Goal: Task Accomplishment & Management: Use online tool/utility

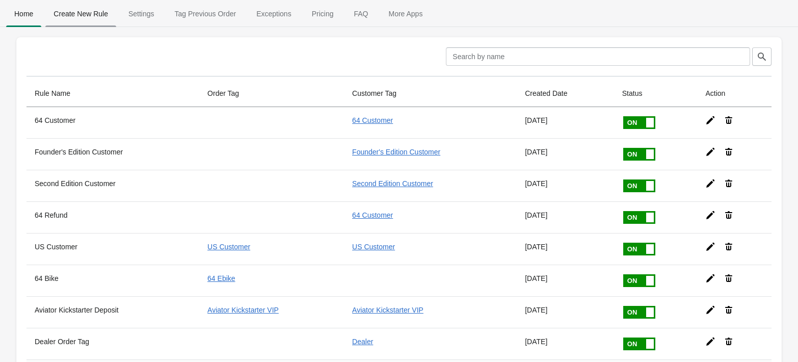
click at [91, 16] on span "Create New Rule" at bounding box center [80, 14] width 71 height 18
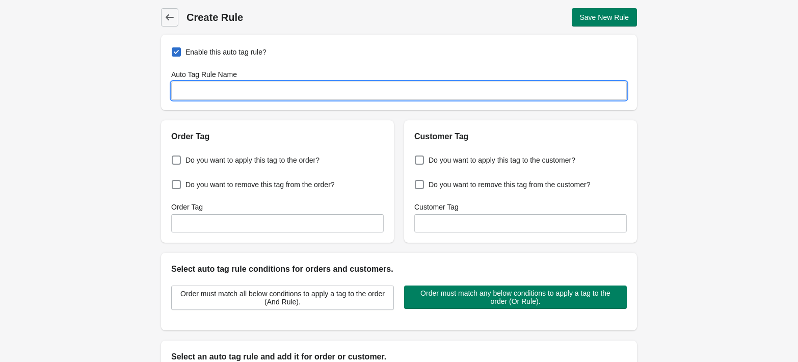
click at [276, 90] on input "Auto Tag Rule Name" at bounding box center [399, 91] width 456 height 18
type input "H"
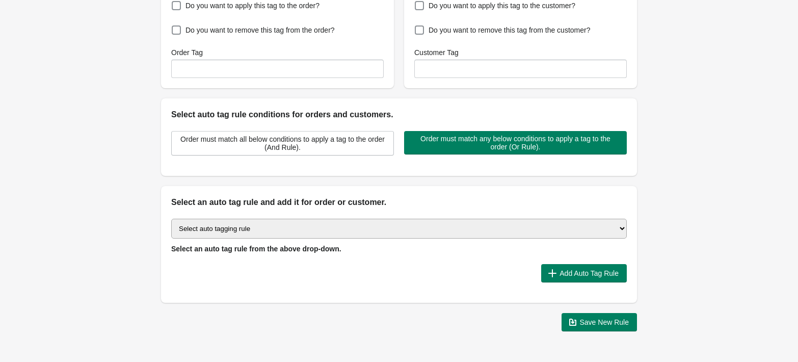
scroll to position [153, 0]
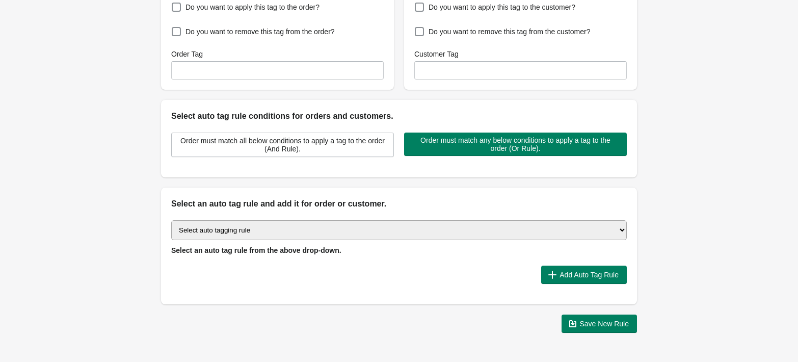
type input "Biltwell Helmet"
click at [392, 238] on select "Select auto tagging rule Tag by order amount Tag based on the order count (Volu…" at bounding box center [399, 230] width 456 height 20
select select "18"
click at [171, 220] on select "Select auto tagging rule Tag by order amount Tag based on the order count (Volu…" at bounding box center [399, 230] width 456 height 20
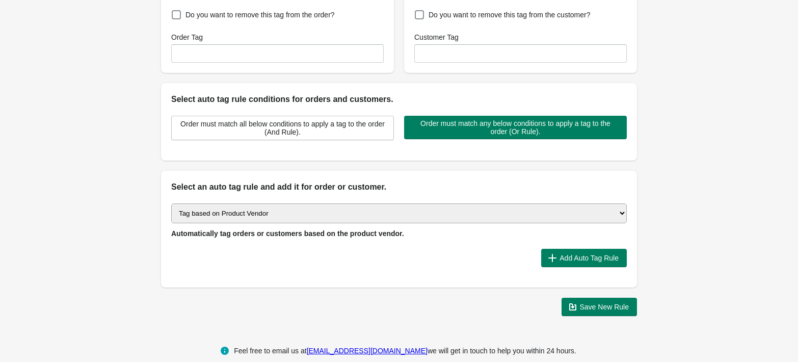
scroll to position [179, 0]
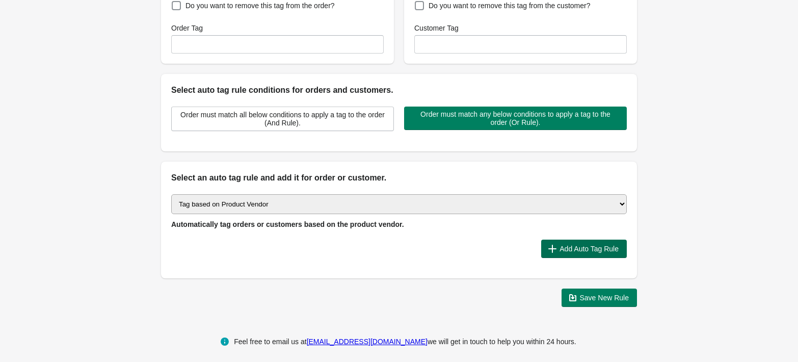
click at [554, 250] on icon "button" at bounding box center [552, 249] width 10 height 10
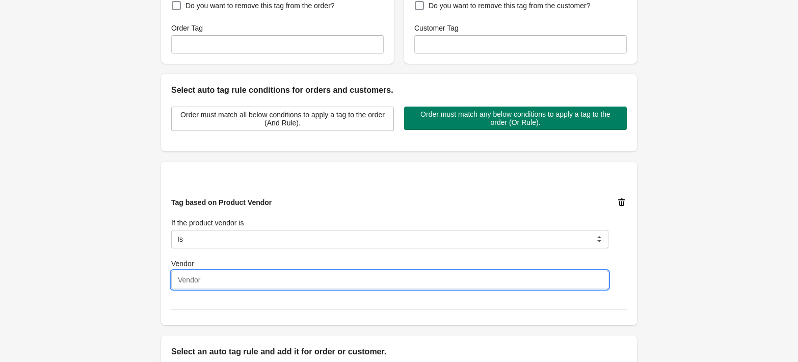
click at [345, 284] on input "Vendor" at bounding box center [389, 280] width 437 height 18
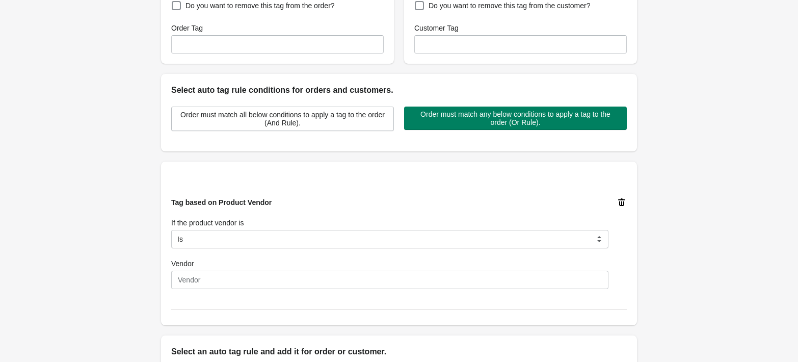
click at [620, 200] on icon at bounding box center [621, 202] width 7 height 8
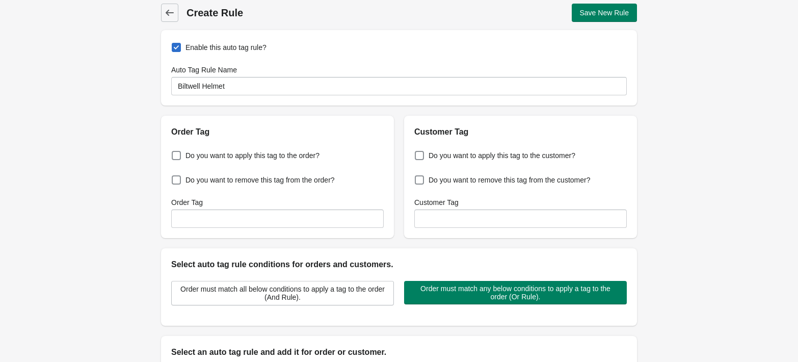
scroll to position [0, 0]
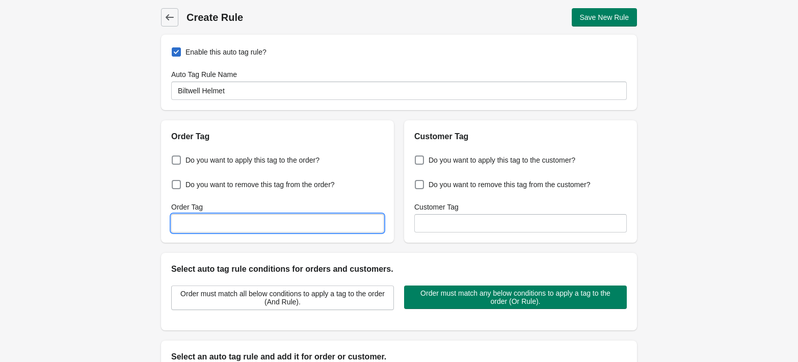
click at [334, 230] on input "Order Tag" at bounding box center [277, 223] width 213 height 18
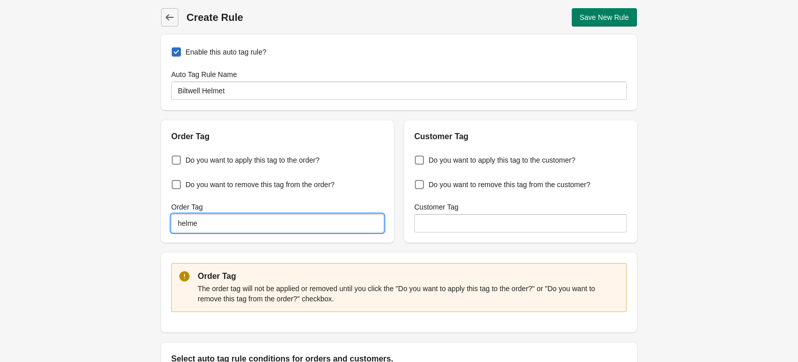
type input "helmet"
click at [273, 228] on input "helmet" at bounding box center [277, 223] width 213 height 18
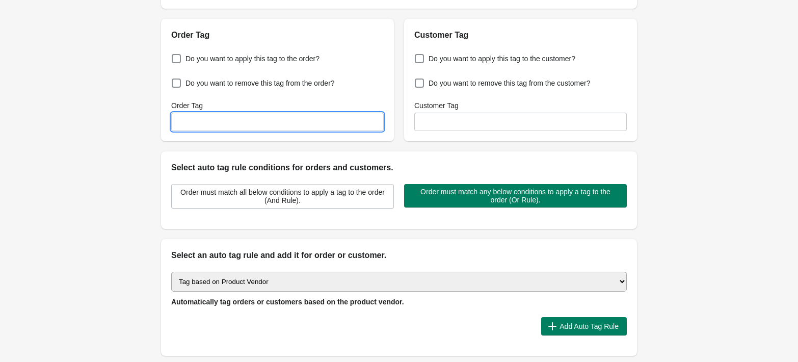
scroll to position [152, 0]
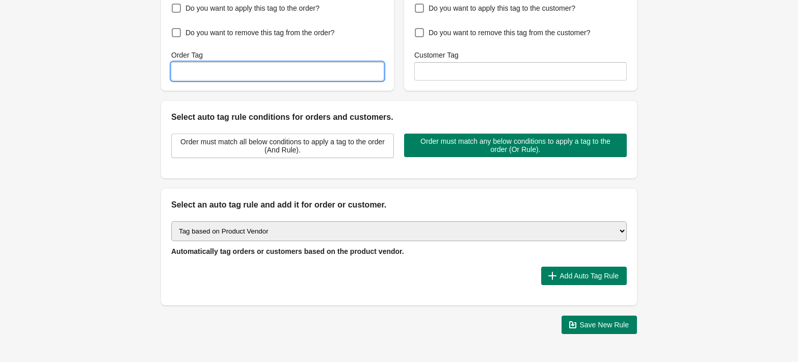
click at [420, 229] on select "Select auto tagging rule Tag by order amount Tag based on the order count (Volu…" at bounding box center [399, 231] width 456 height 20
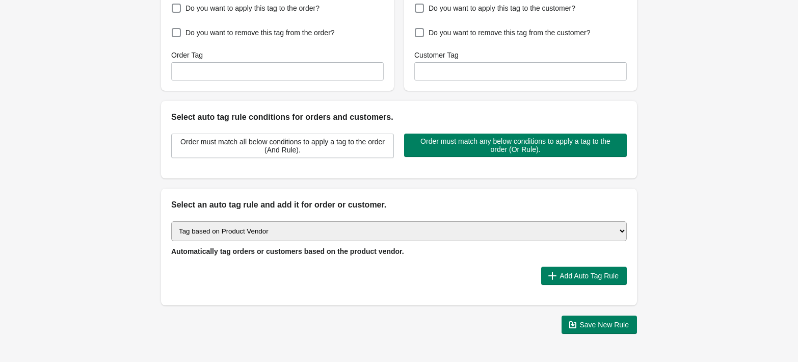
click at [171, 221] on select "Select auto tagging rule Tag by order amount Tag based on the order count (Volu…" at bounding box center [399, 231] width 456 height 20
click at [596, 282] on button "Add Auto Tag Rule" at bounding box center [584, 276] width 86 height 18
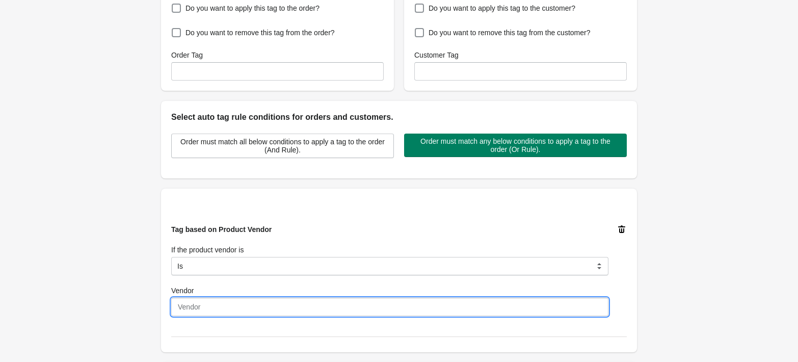
click at [320, 307] on input "Vendor" at bounding box center [389, 307] width 437 height 18
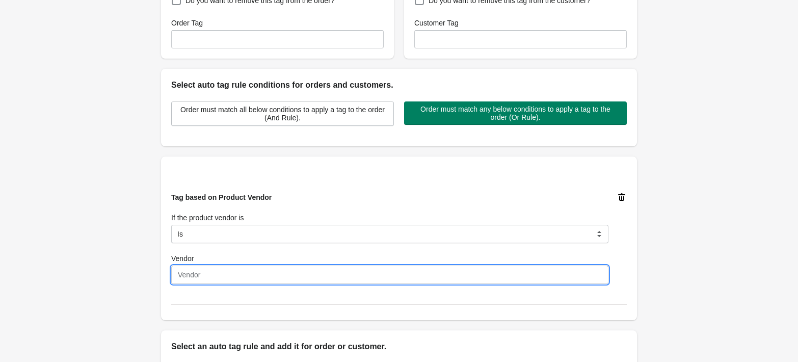
scroll to position [196, 0]
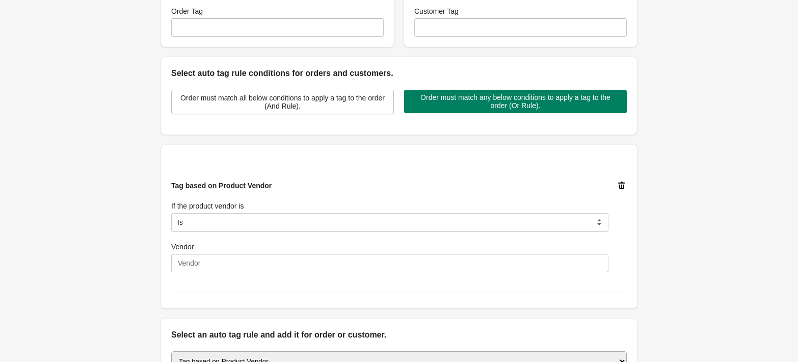
click at [619, 185] on icon at bounding box center [622, 185] width 10 height 10
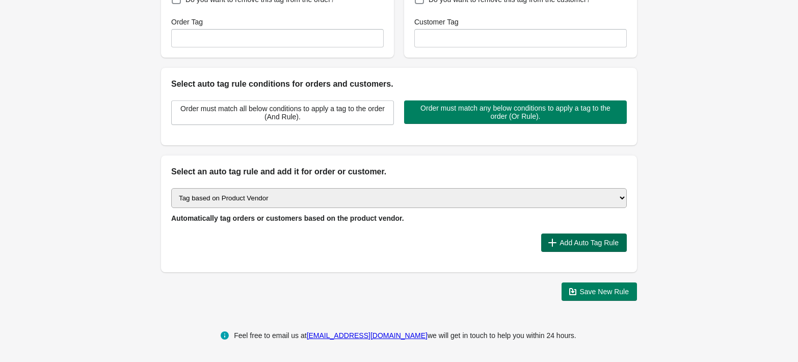
click at [569, 248] on button "Add Auto Tag Rule" at bounding box center [584, 242] width 86 height 18
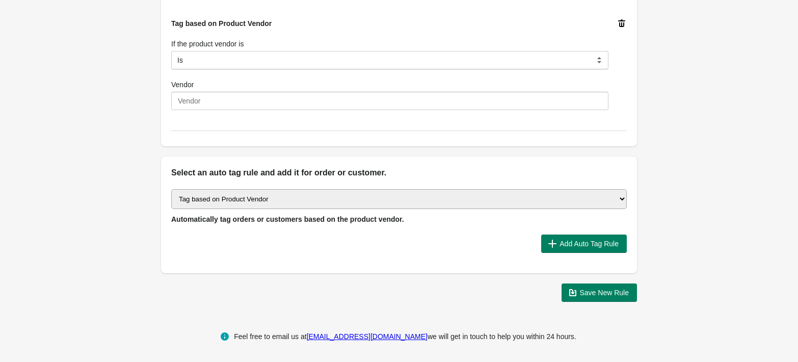
scroll to position [359, 0]
click at [359, 198] on select "Select auto tagging rule Tag by order amount Tag based on the order count (Volu…" at bounding box center [399, 198] width 456 height 20
select select "2"
click at [171, 188] on select "Select auto tagging rule Tag by order amount Tag based on the order count (Volu…" at bounding box center [399, 198] width 456 height 20
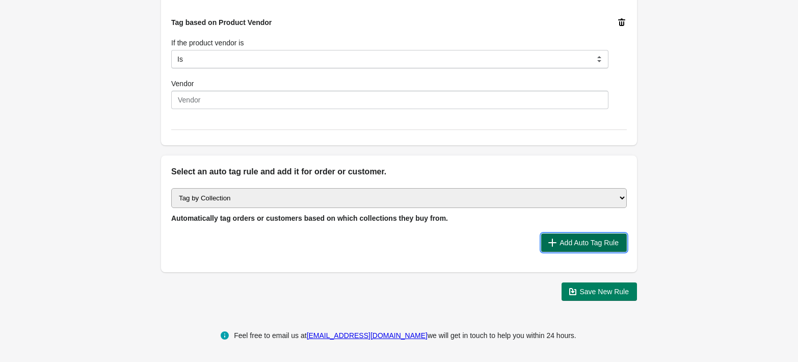
click at [568, 244] on span "Add Auto Tag Rule" at bounding box center [589, 243] width 59 height 8
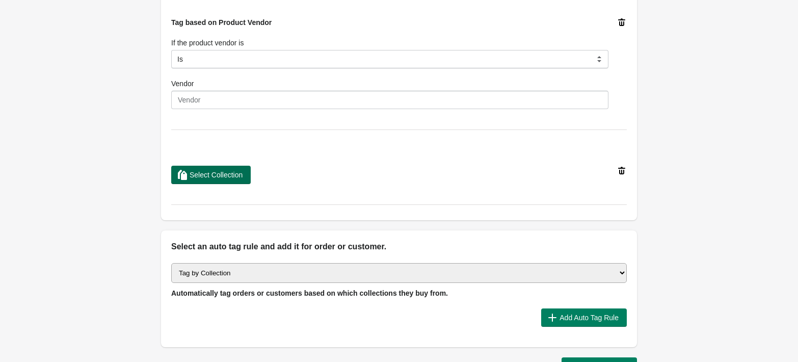
click at [204, 178] on span "Select Collection" at bounding box center [216, 175] width 53 height 8
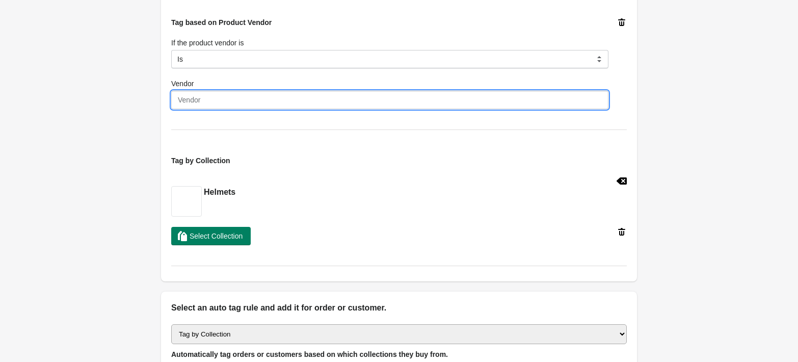
click at [262, 97] on input "Vendor" at bounding box center [389, 100] width 437 height 18
type input "Biltwell Helmet"
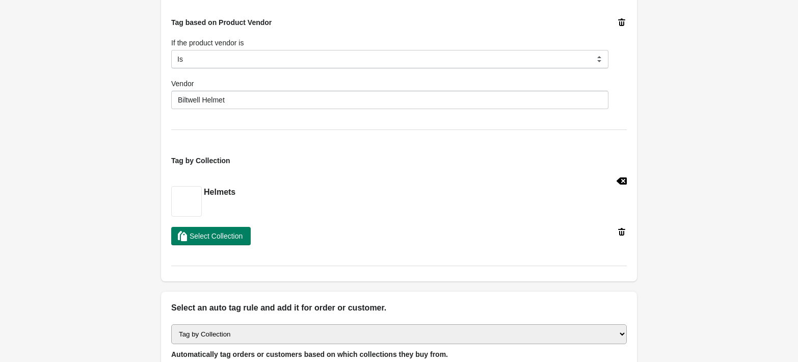
click at [359, 127] on div "Tag based on Product Vendor If the product vendor is Is Contain Is Not Start Wi…" at bounding box center [399, 63] width 456 height 133
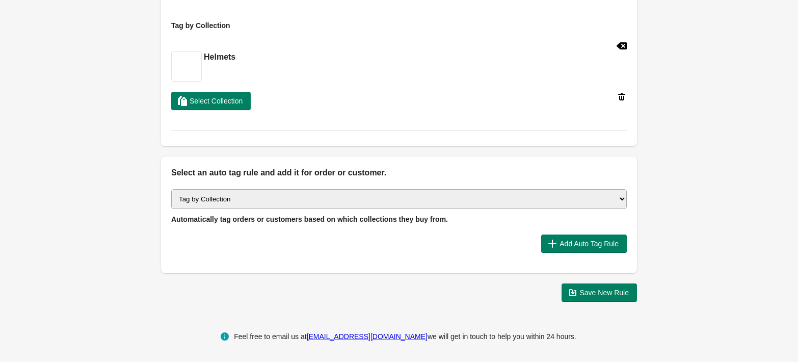
scroll to position [495, 0]
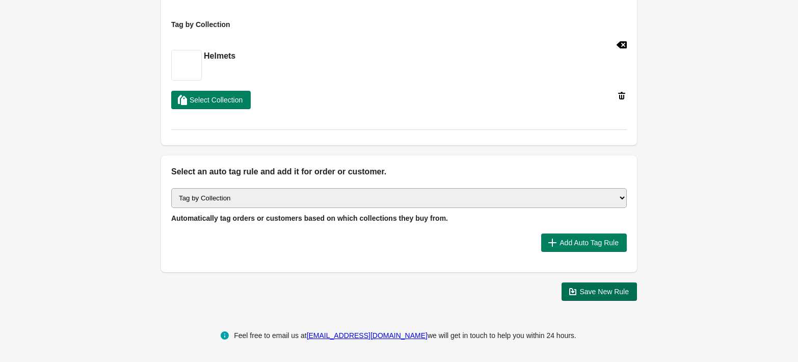
click at [614, 293] on span "Save New Rule" at bounding box center [604, 292] width 49 height 8
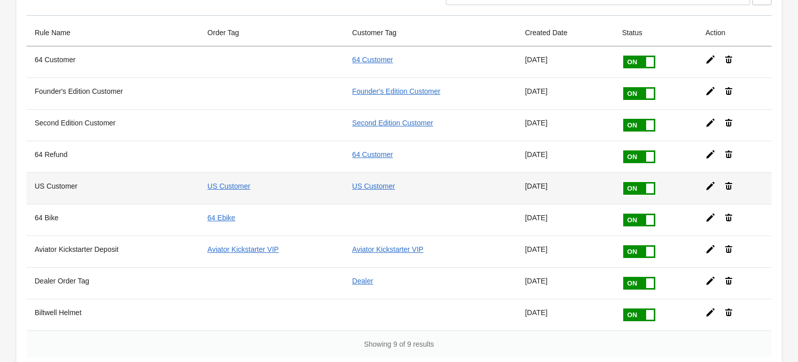
scroll to position [129, 0]
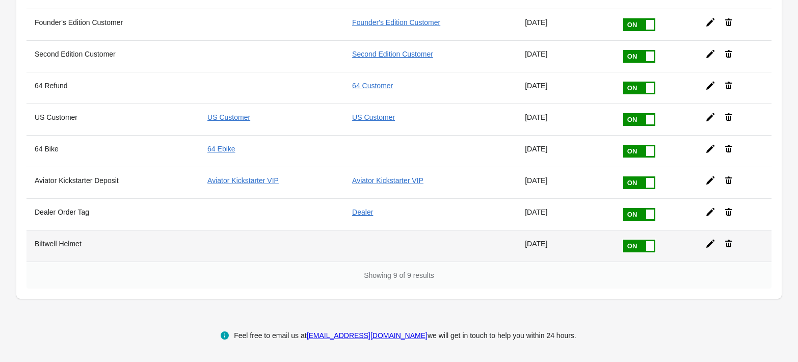
click at [712, 242] on icon at bounding box center [711, 244] width 10 height 10
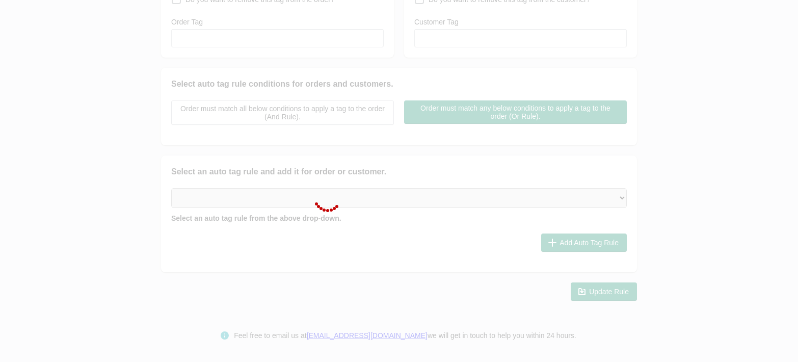
type input "Biltwell Helmet"
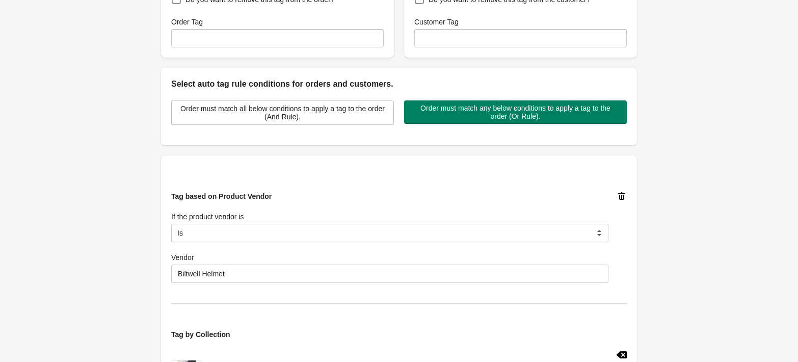
scroll to position [495, 0]
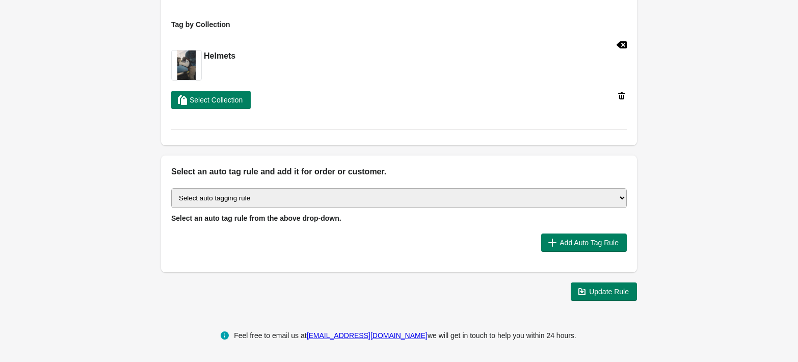
click at [383, 205] on select "Select auto tagging rule Tag by order amount Tag based on the order count (Volu…" at bounding box center [399, 198] width 456 height 20
select select "2"
click at [171, 188] on select "Select auto tagging rule Tag by order amount Tag based on the order count (Volu…" at bounding box center [399, 198] width 456 height 20
click at [610, 293] on span "Update Rule" at bounding box center [609, 292] width 40 height 8
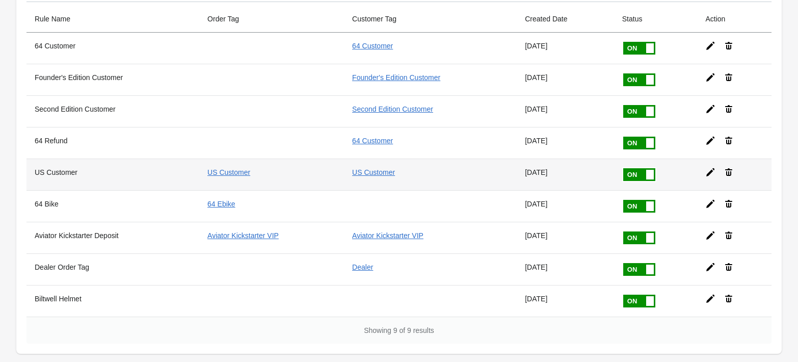
scroll to position [74, 0]
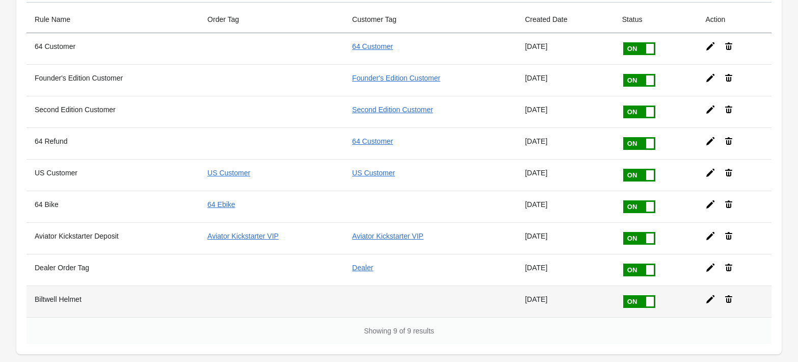
click at [713, 300] on icon at bounding box center [711, 299] width 10 height 10
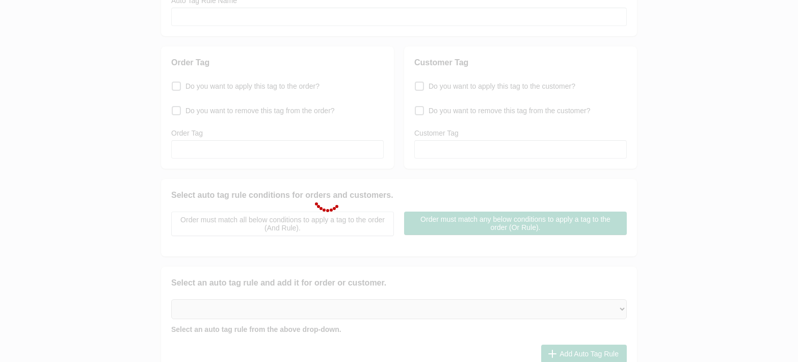
type input "Biltwell Helmet"
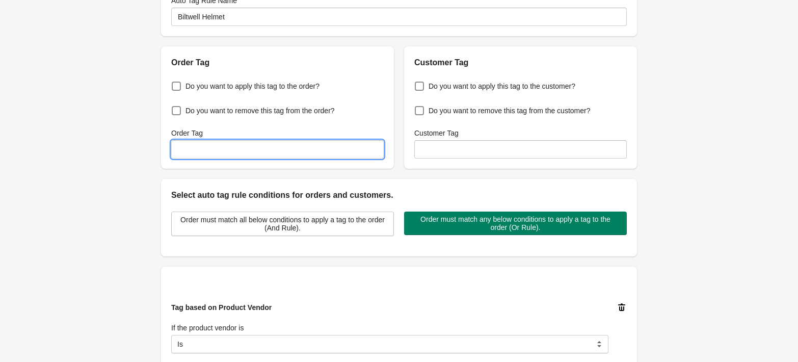
click at [336, 148] on input "Order Tag" at bounding box center [277, 149] width 213 height 18
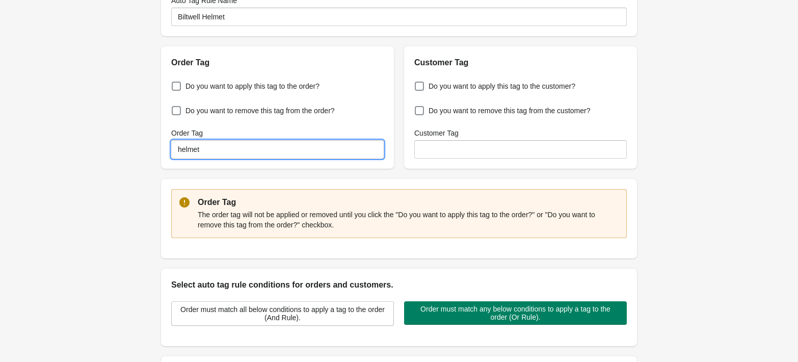
type input "helmet"
click at [196, 74] on div "Do you want to apply this tag to the order? Do you want to remove this tag from…" at bounding box center [277, 119] width 233 height 100
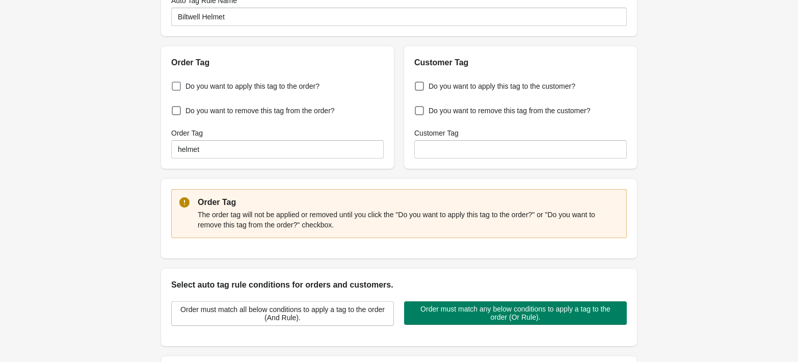
click at [194, 83] on span "Do you want to apply this tag to the order?" at bounding box center [253, 86] width 134 height 10
click at [174, 83] on input "Do you want to apply this tag to the order?" at bounding box center [174, 83] width 1 height 1
checkbox input "true"
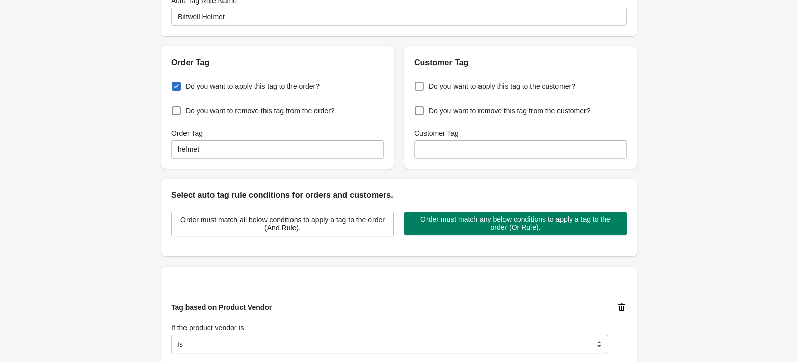
click at [422, 83] on span at bounding box center [419, 86] width 9 height 9
click at [417, 83] on input "Do you want to apply this tag to the customer?" at bounding box center [417, 83] width 1 height 1
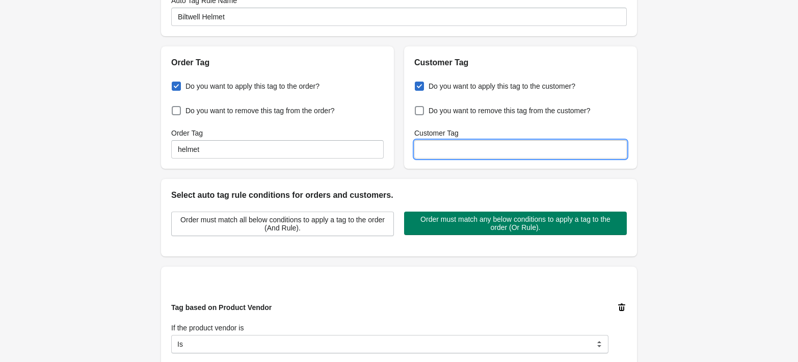
click at [443, 148] on input "Customer Tag" at bounding box center [520, 149] width 213 height 18
click at [416, 85] on span at bounding box center [419, 86] width 9 height 9
click at [417, 84] on input "Do you want to apply this tag to the customer?" at bounding box center [417, 83] width 1 height 1
checkbox input "false"
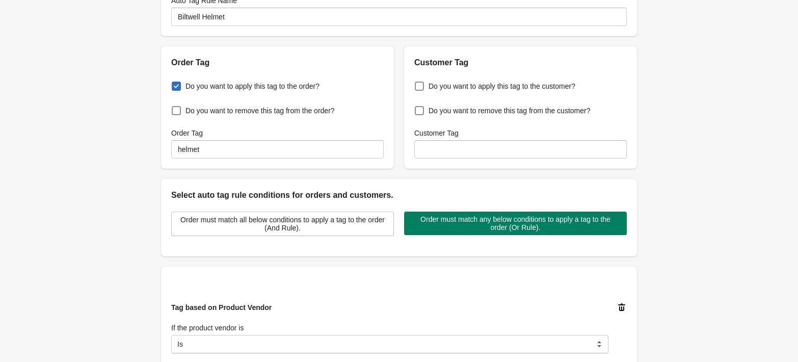
click at [175, 88] on span at bounding box center [176, 86] width 9 height 9
click at [174, 84] on input "Do you want to apply this tag to the order?" at bounding box center [174, 83] width 1 height 1
checkbox input "false"
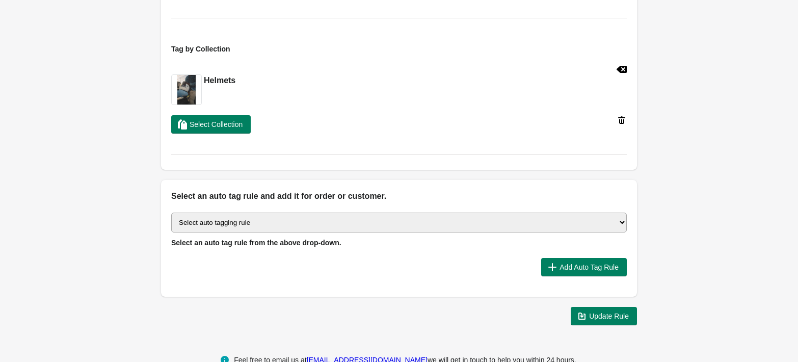
scroll to position [585, 0]
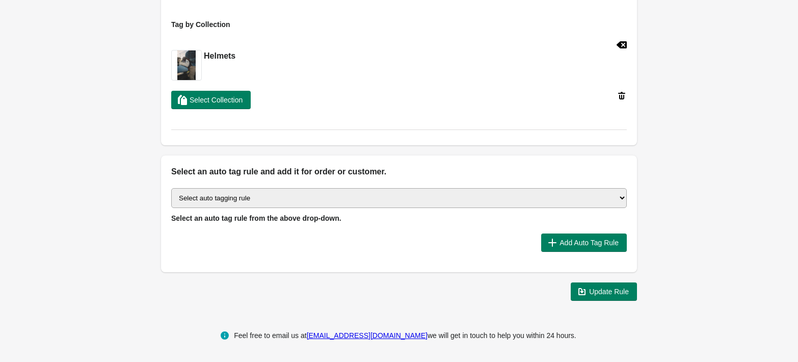
click at [393, 197] on select "Select auto tagging rule Tag by order amount Tag based on the order count (Volu…" at bounding box center [399, 198] width 456 height 20
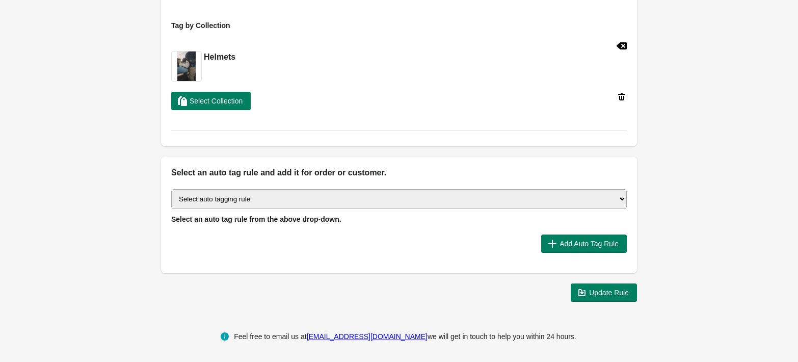
scroll to position [569, 0]
